Goal: Task Accomplishment & Management: Use online tool/utility

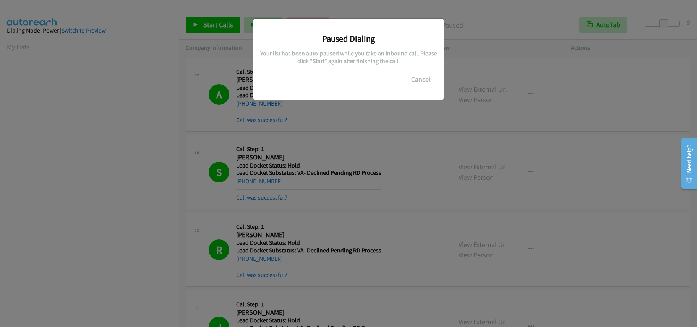
scroll to position [102, 0]
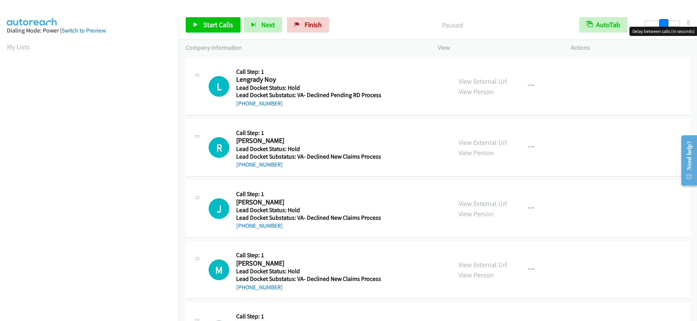
drag, startPoint x: 648, startPoint y: 22, endPoint x: 667, endPoint y: 19, distance: 19.3
click at [667, 19] on span at bounding box center [664, 23] width 9 height 9
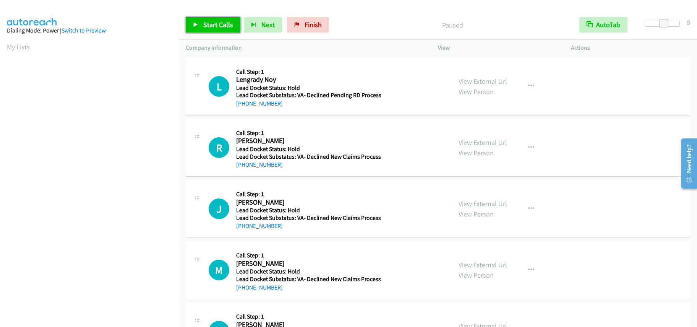
click at [215, 21] on span "Start Calls" at bounding box center [218, 24] width 30 height 9
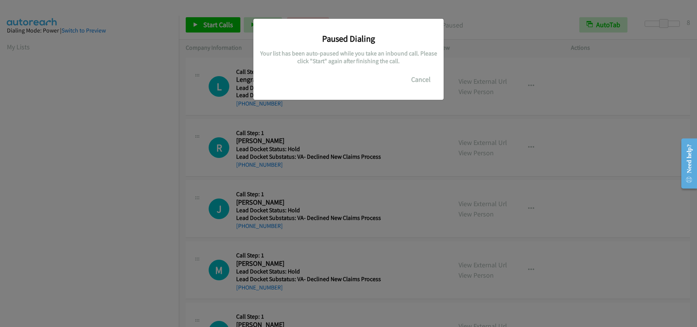
scroll to position [102, 0]
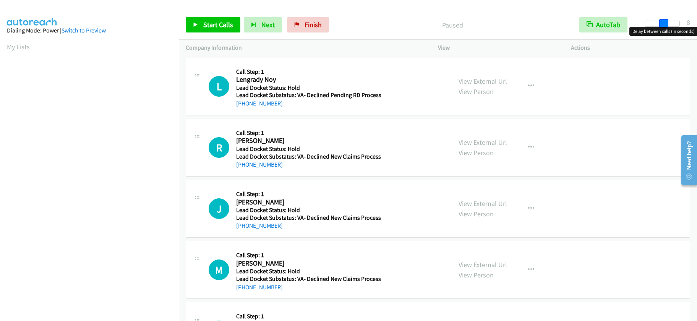
drag, startPoint x: 645, startPoint y: 21, endPoint x: 664, endPoint y: 17, distance: 18.8
click at [664, 17] on div "Start Calls Pause Next Finish Paused AutoTab AutoTab 8" at bounding box center [438, 24] width 519 height 29
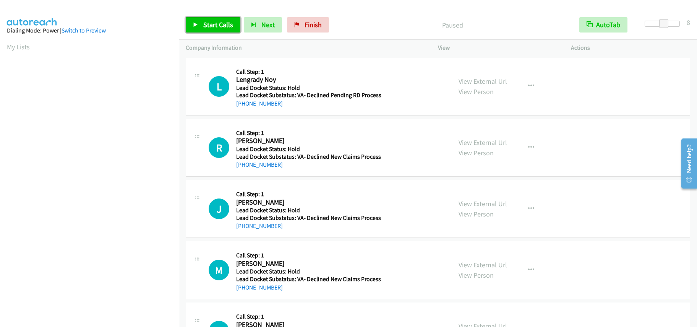
click at [209, 21] on span "Start Calls" at bounding box center [218, 24] width 30 height 9
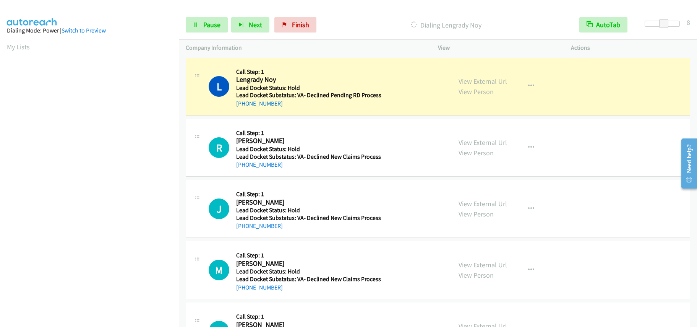
scroll to position [102, 0]
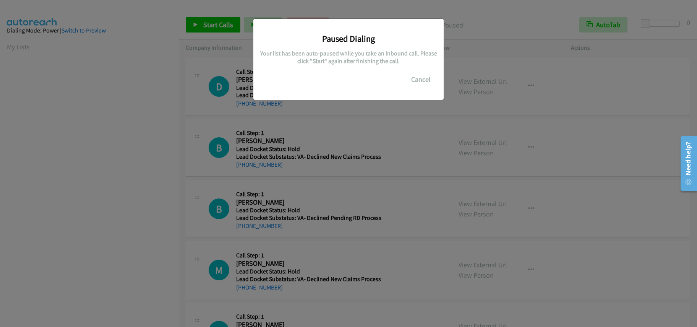
scroll to position [102, 0]
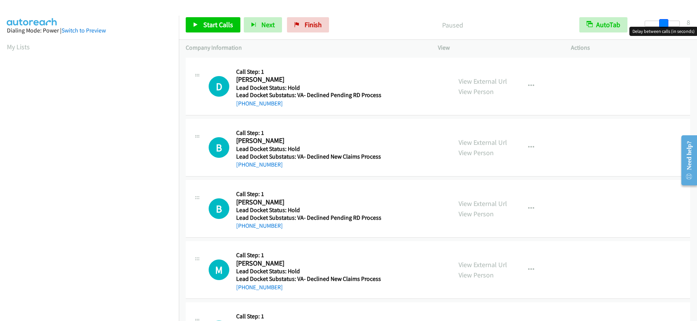
drag, startPoint x: 646, startPoint y: 24, endPoint x: 663, endPoint y: 18, distance: 18.5
click at [663, 18] on div "Start Calls Pause Next Finish Paused AutoTab AutoTab 8" at bounding box center [438, 24] width 519 height 29
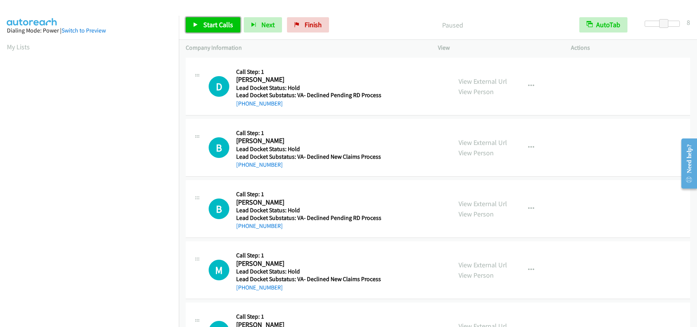
click at [214, 26] on span "Start Calls" at bounding box center [218, 24] width 30 height 9
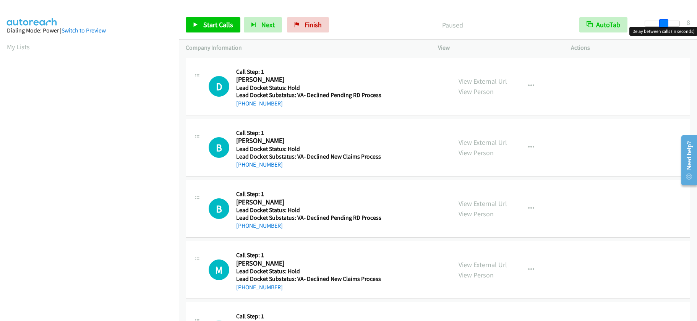
drag, startPoint x: 648, startPoint y: 23, endPoint x: 667, endPoint y: 18, distance: 19.6
click at [667, 18] on div "Start Calls Pause Next Finish Paused AutoTab AutoTab 8" at bounding box center [438, 24] width 519 height 29
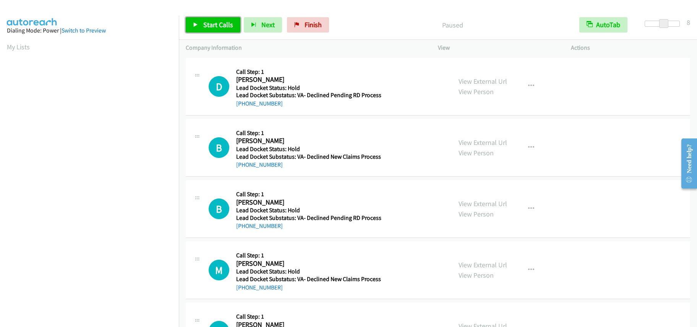
click at [210, 26] on span "Start Calls" at bounding box center [218, 24] width 30 height 9
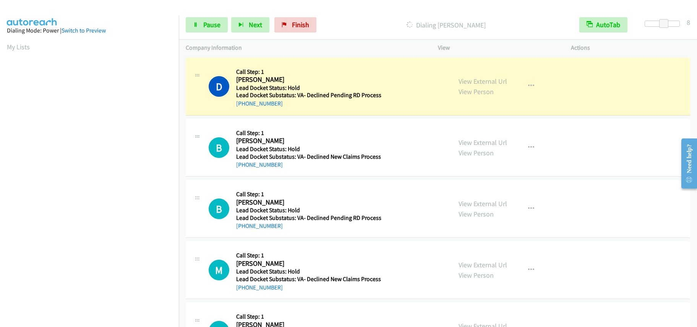
scroll to position [102, 0]
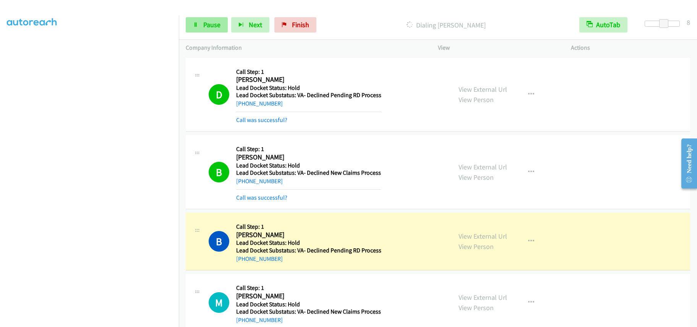
drag, startPoint x: 195, startPoint y: 33, endPoint x: 198, endPoint y: 29, distance: 5.4
click at [195, 33] on div "Start Calls Pause Next Finish Dialing Brandon Elthe AutoTab AutoTab 8" at bounding box center [438, 24] width 519 height 29
click at [201, 24] on link "Pause" at bounding box center [207, 24] width 42 height 15
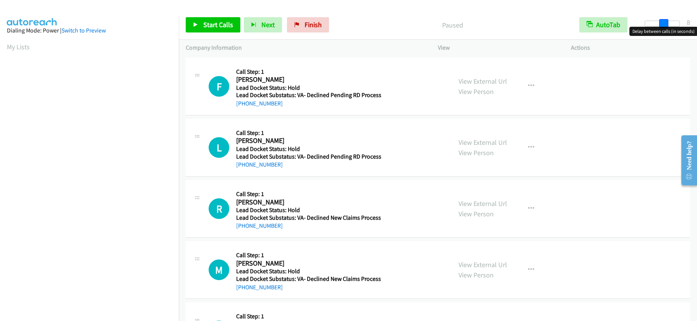
drag, startPoint x: 644, startPoint y: 23, endPoint x: 663, endPoint y: 22, distance: 18.8
click at [663, 22] on span at bounding box center [664, 23] width 9 height 9
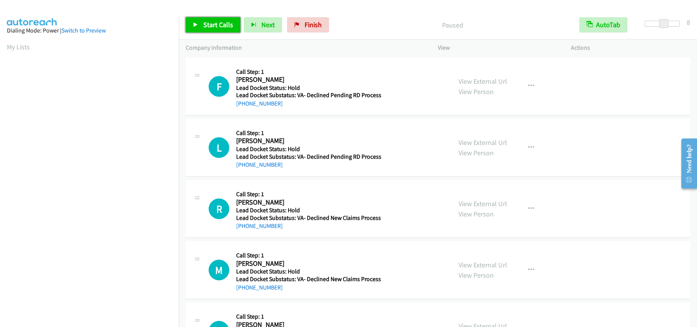
click at [208, 23] on span "Start Calls" at bounding box center [218, 24] width 30 height 9
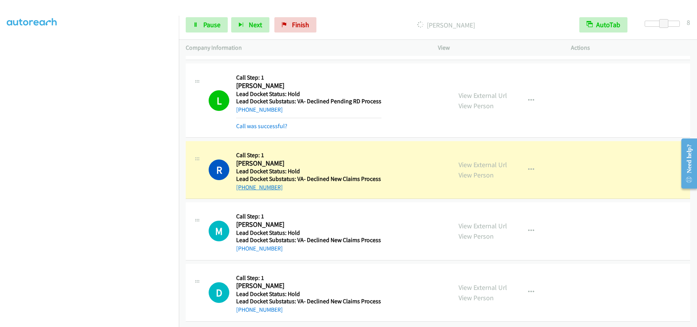
scroll to position [77, 0]
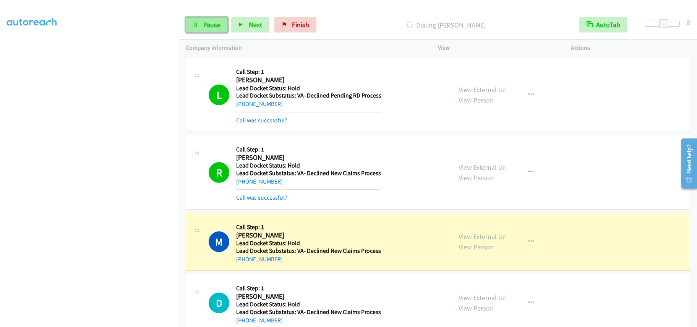
click at [214, 24] on span "Pause" at bounding box center [211, 24] width 17 height 9
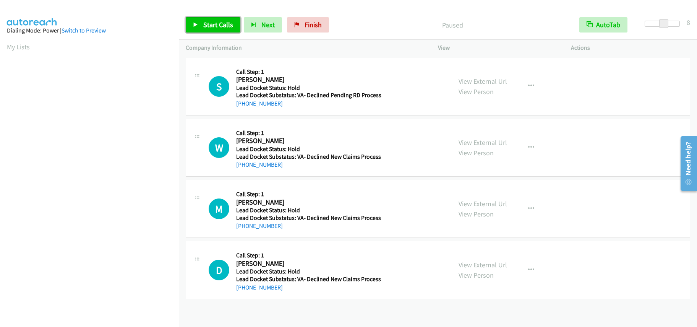
click at [219, 22] on span "Start Calls" at bounding box center [218, 24] width 30 height 9
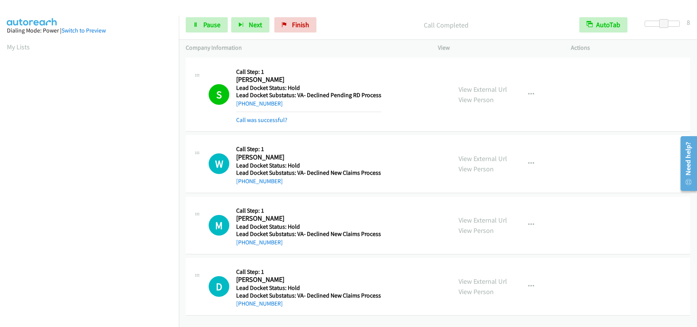
scroll to position [102, 0]
click at [212, 22] on span "Pause" at bounding box center [211, 24] width 17 height 9
